Goal: Navigation & Orientation: Find specific page/section

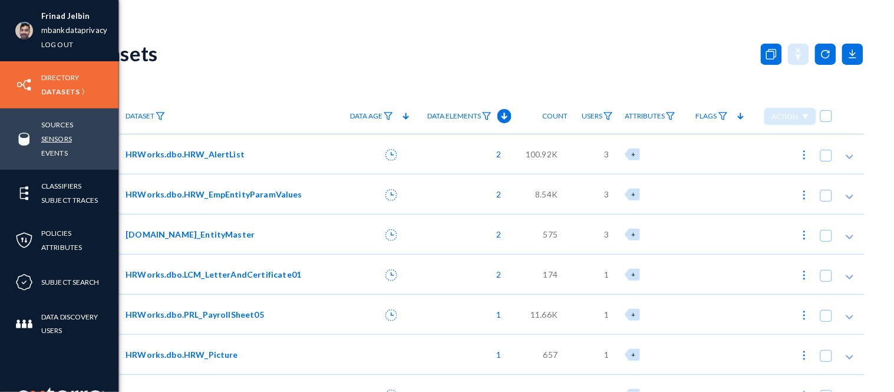
click at [46, 140] on link "Sensors" at bounding box center [56, 139] width 31 height 14
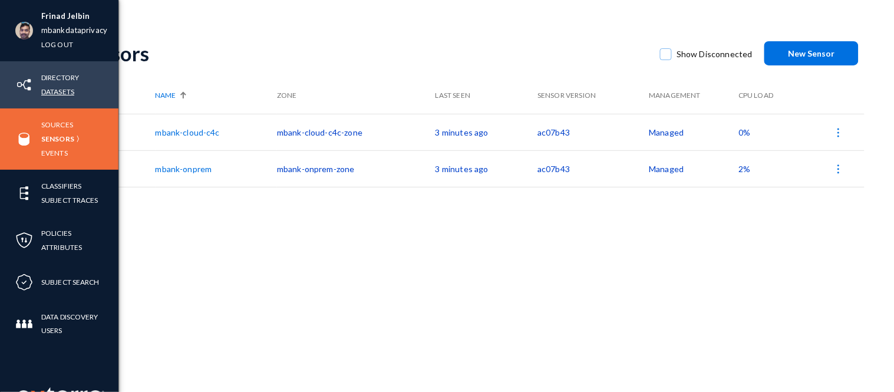
click at [61, 93] on link "Datasets" at bounding box center [57, 92] width 33 height 14
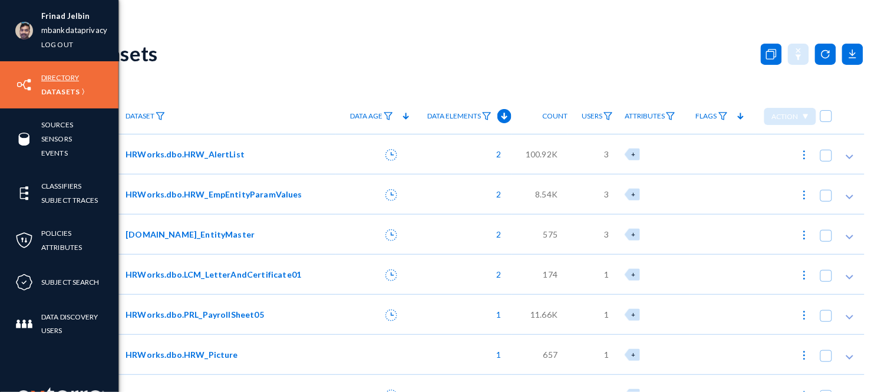
click at [68, 72] on link "Directory" at bounding box center [60, 78] width 38 height 14
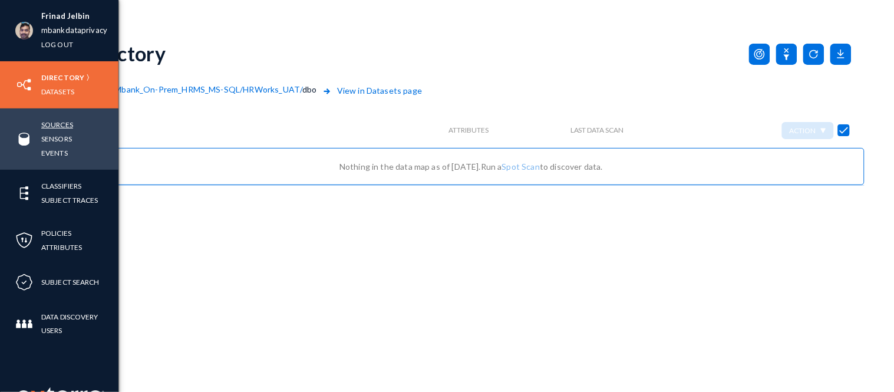
click at [65, 120] on link "Sources" at bounding box center [57, 125] width 32 height 14
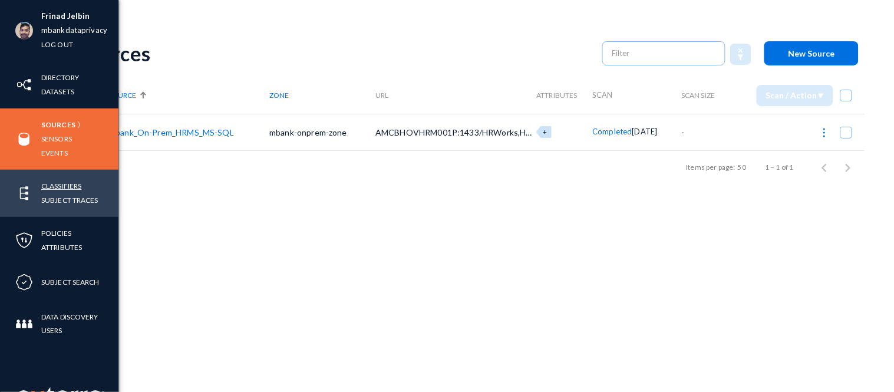
click at [60, 185] on link "Classifiers" at bounding box center [61, 186] width 40 height 14
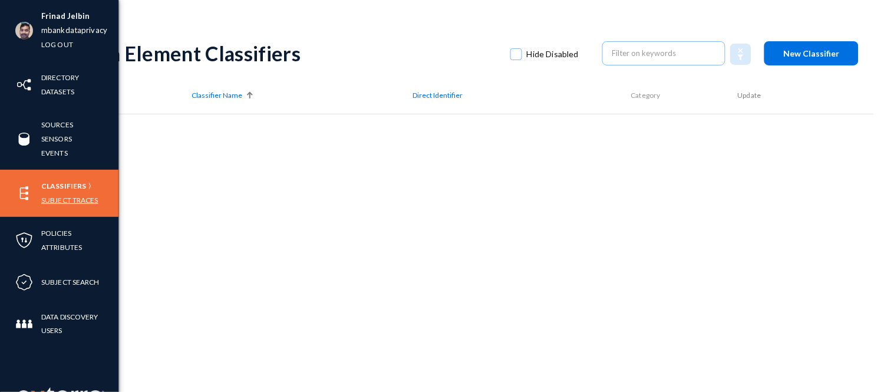
click at [72, 205] on link "Subject Traces" at bounding box center [69, 200] width 57 height 14
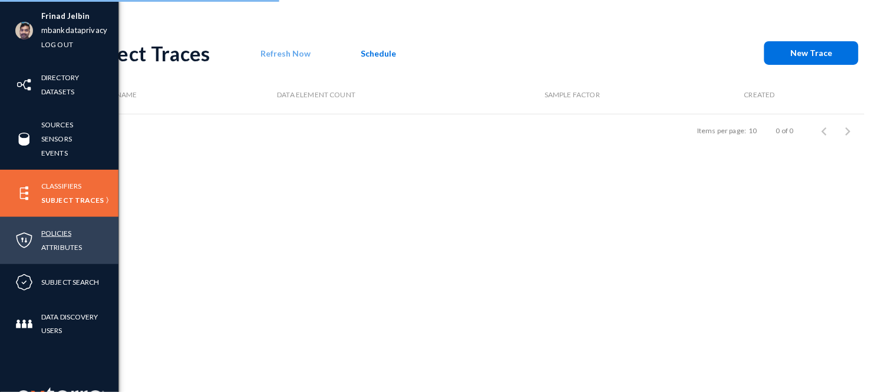
click at [56, 233] on link "Policies" at bounding box center [56, 233] width 30 height 14
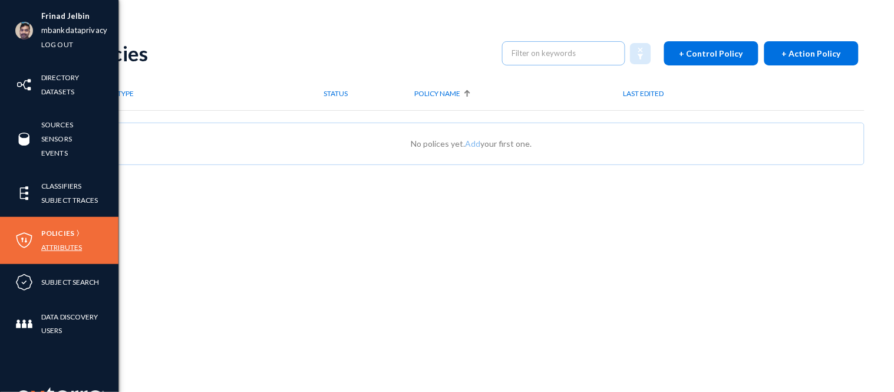
click at [61, 245] on link "Attributes" at bounding box center [61, 247] width 41 height 14
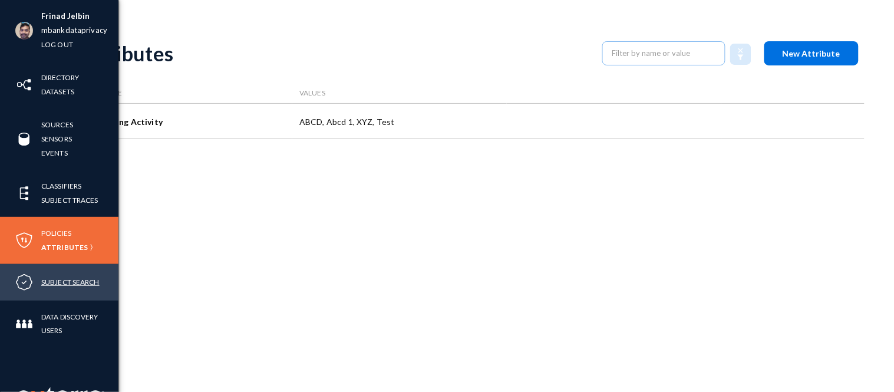
click at [67, 281] on link "Subject Search" at bounding box center [70, 282] width 58 height 14
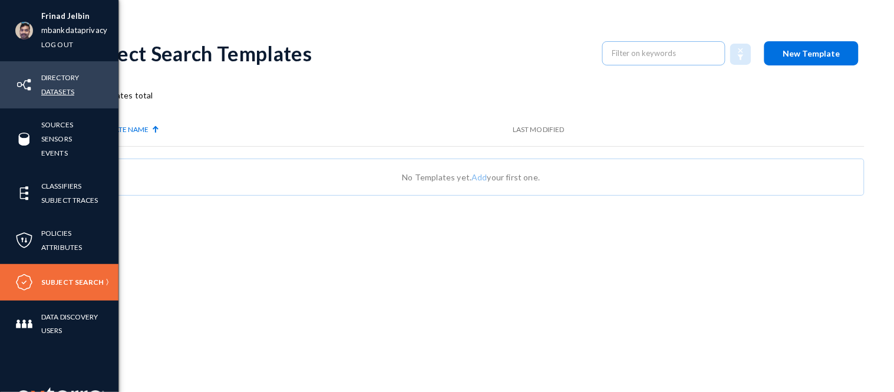
click at [64, 92] on link "Datasets" at bounding box center [57, 92] width 33 height 14
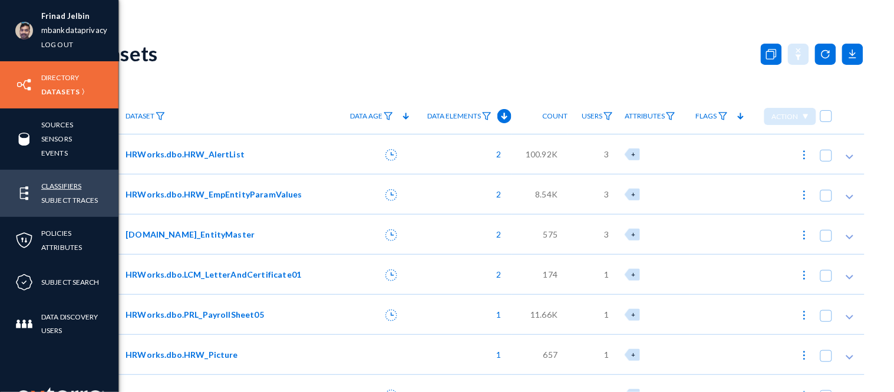
click at [71, 185] on link "Classifiers" at bounding box center [61, 186] width 40 height 14
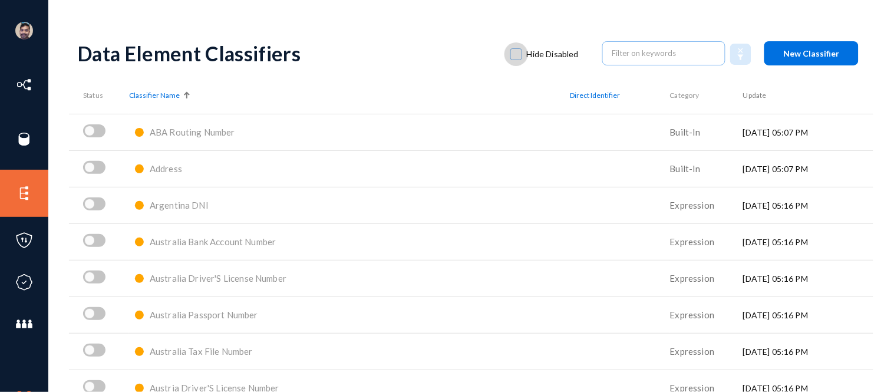
click at [513, 50] on span at bounding box center [516, 54] width 12 height 12
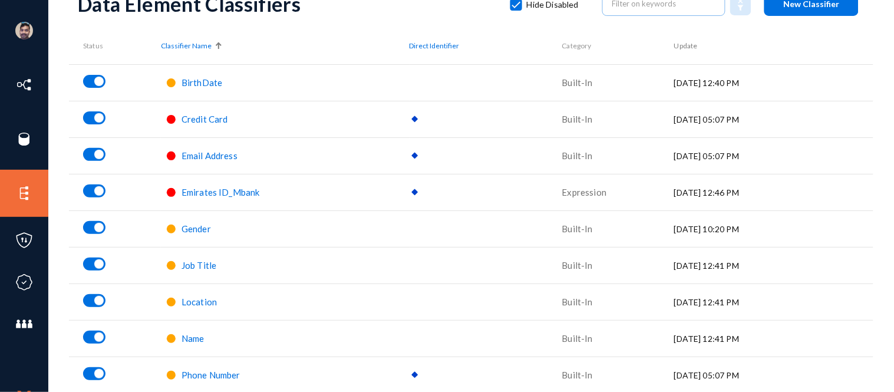
scroll to position [19, 0]
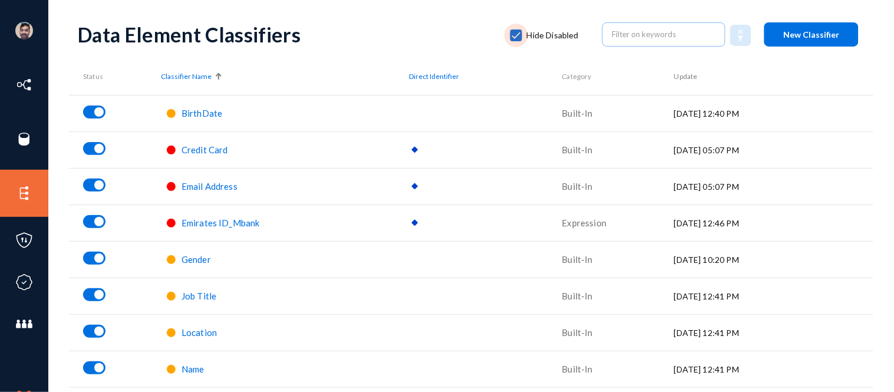
click at [512, 37] on span at bounding box center [516, 35] width 12 height 12
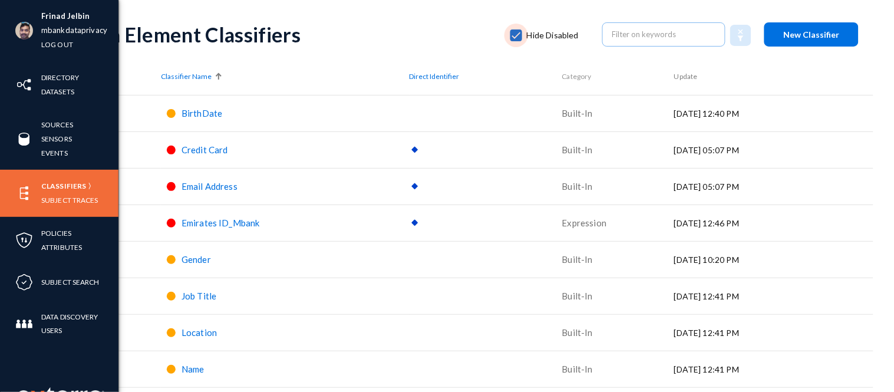
checkbox input "false"
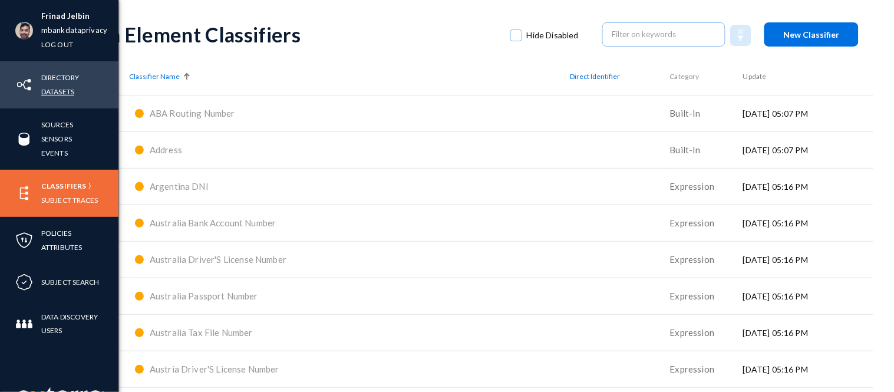
click at [65, 89] on link "Datasets" at bounding box center [57, 92] width 33 height 14
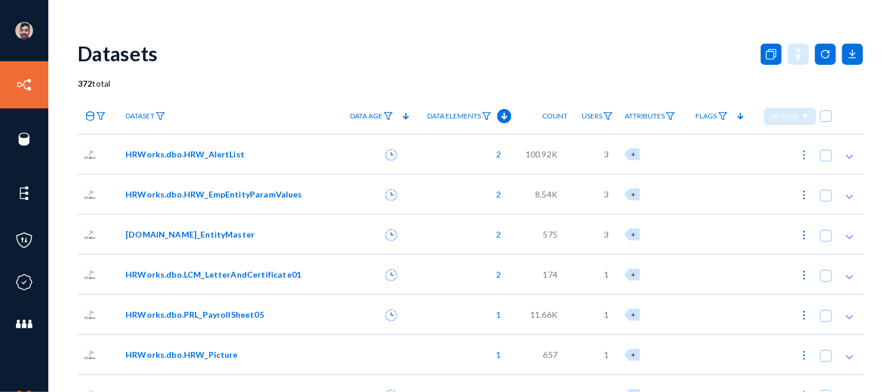
click at [561, 25] on div "Frinad Jelbin mbankdataprivacy Log out Directory Datasets Sources Sensors Event…" at bounding box center [447, 196] width 894 height 392
click at [845, 61] on icon at bounding box center [852, 54] width 21 height 21
click at [621, 58] on div at bounding box center [447, 196] width 894 height 392
click at [846, 56] on icon at bounding box center [852, 54] width 21 height 21
click at [698, 24] on div at bounding box center [447, 196] width 894 height 392
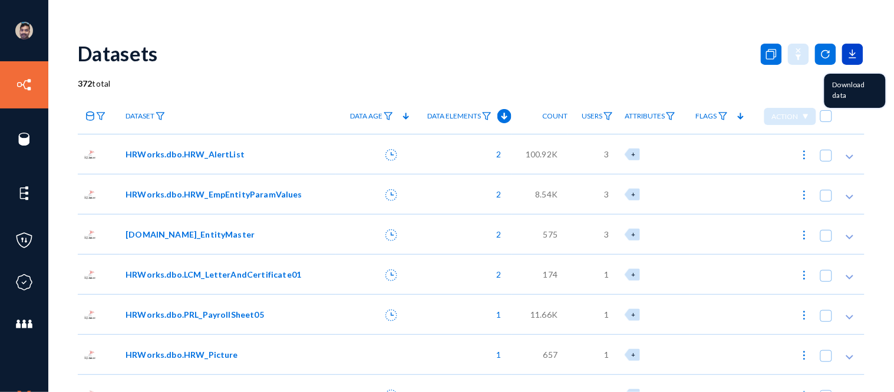
click at [845, 45] on icon at bounding box center [852, 54] width 21 height 21
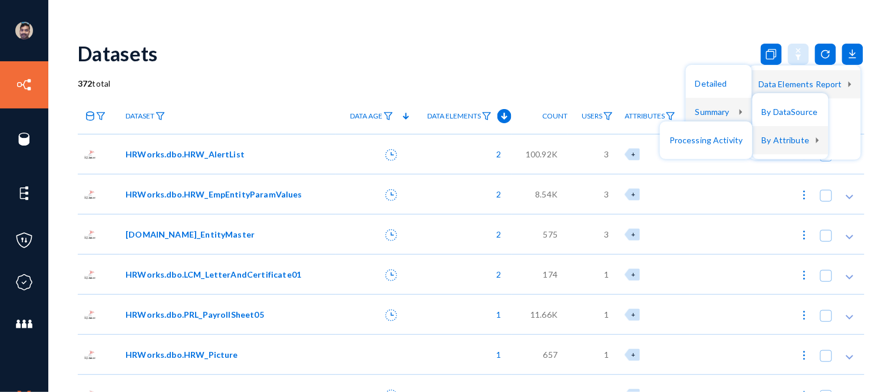
click at [30, 83] on div at bounding box center [447, 196] width 894 height 392
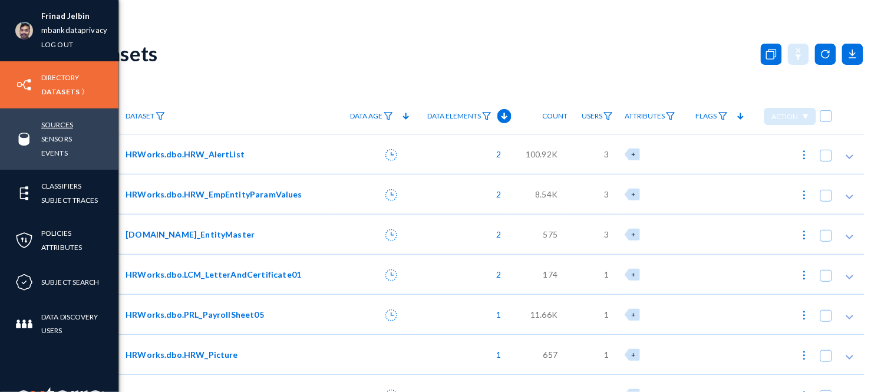
click at [56, 121] on link "Sources" at bounding box center [57, 125] width 32 height 14
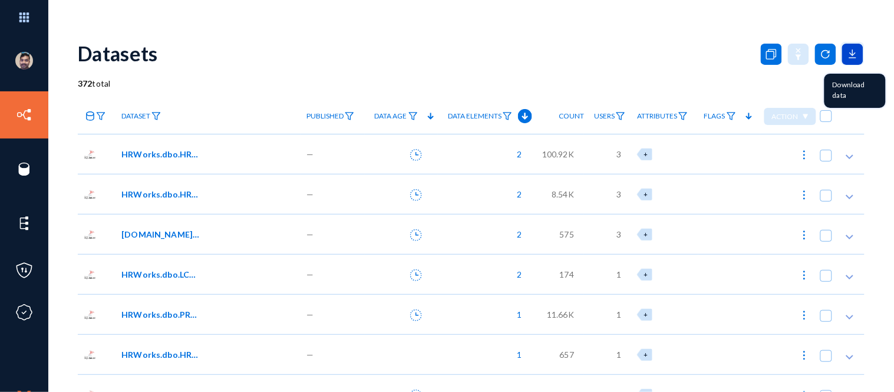
click at [849, 58] on icon at bounding box center [852, 58] width 7 height 0
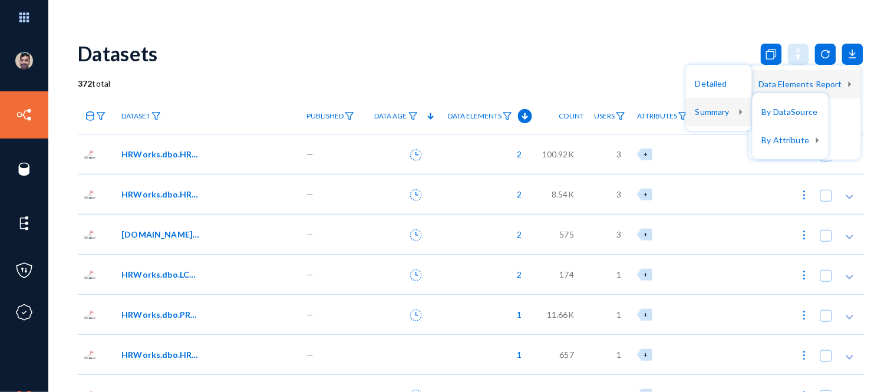
click at [484, 26] on div at bounding box center [447, 196] width 894 height 392
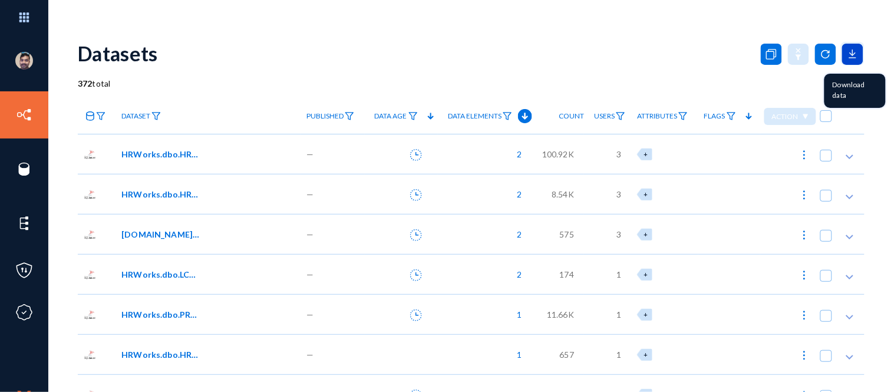
click at [855, 47] on icon at bounding box center [852, 54] width 21 height 21
click at [799, 155] on img at bounding box center [805, 155] width 12 height 12
checkbox input "true"
